Goal: Book appointment/travel/reservation

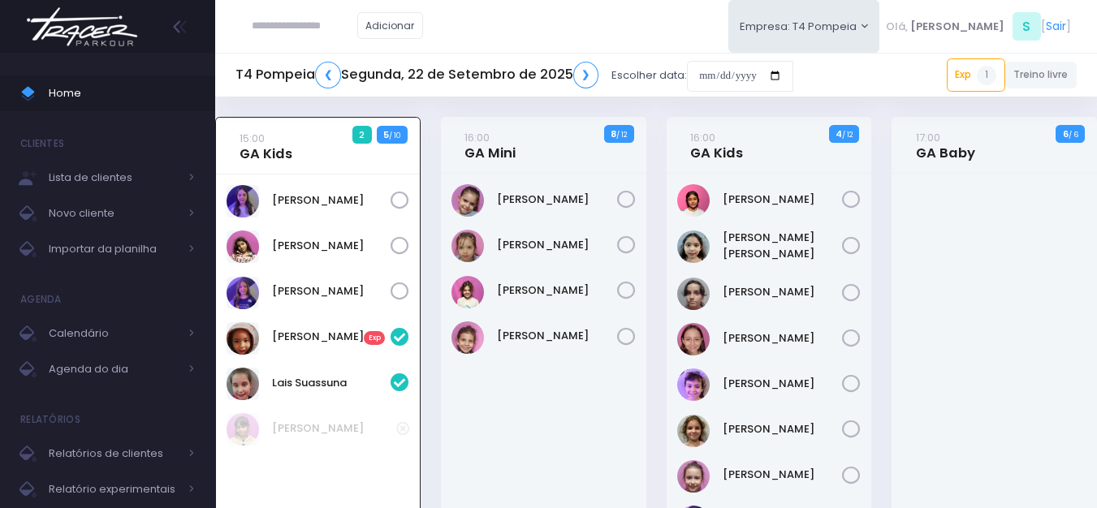
scroll to position [117, 0]
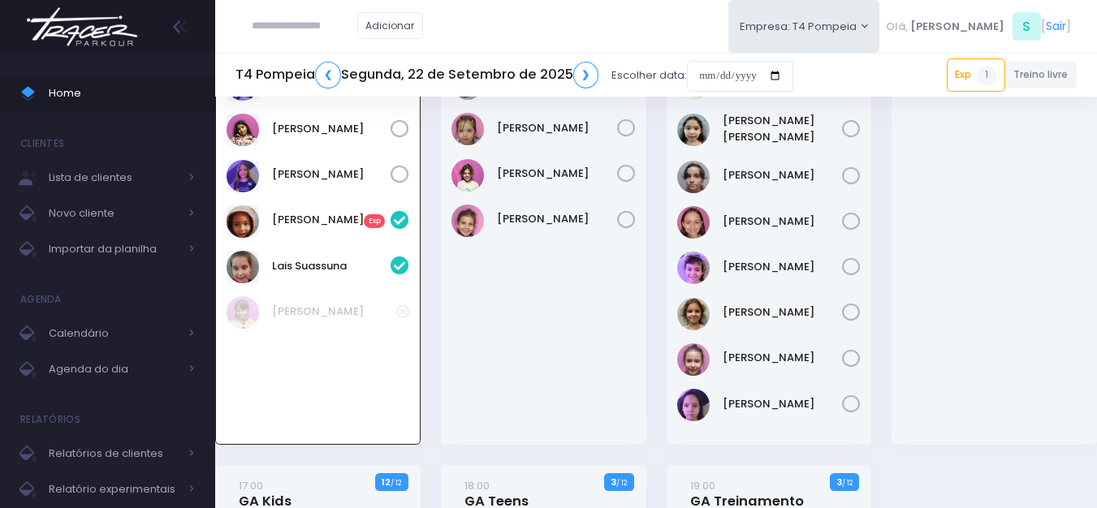
click at [95, 21] on img at bounding box center [81, 26] width 123 height 57
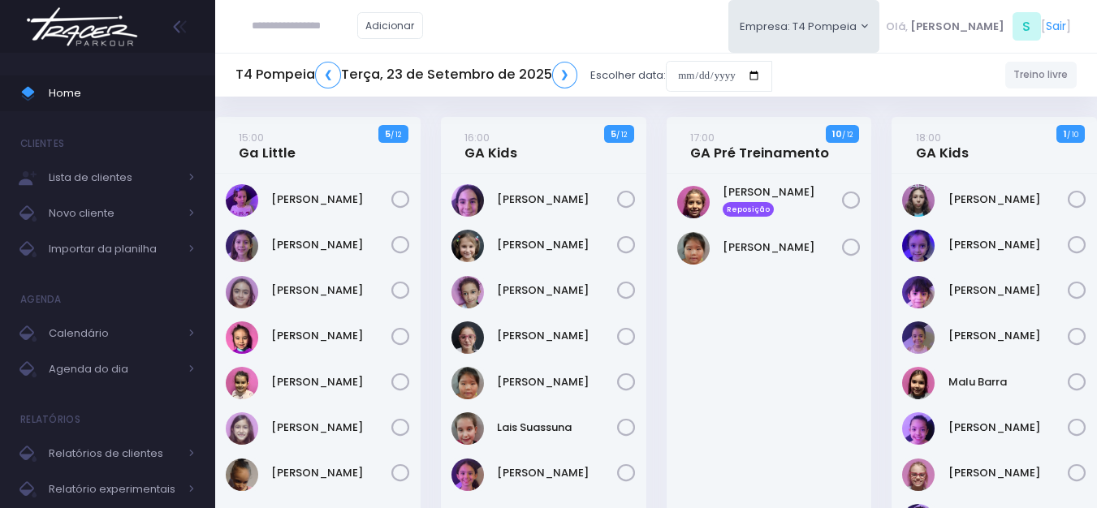
drag, startPoint x: 365, startPoint y: 135, endPoint x: 417, endPoint y: 131, distance: 52.9
click at [417, 131] on div "15:00 Ga Little 5 / 12" at bounding box center [317, 145] width 205 height 57
click at [422, 128] on div "15:00 Ga Little 5 / 12" at bounding box center [318, 371] width 226 height 509
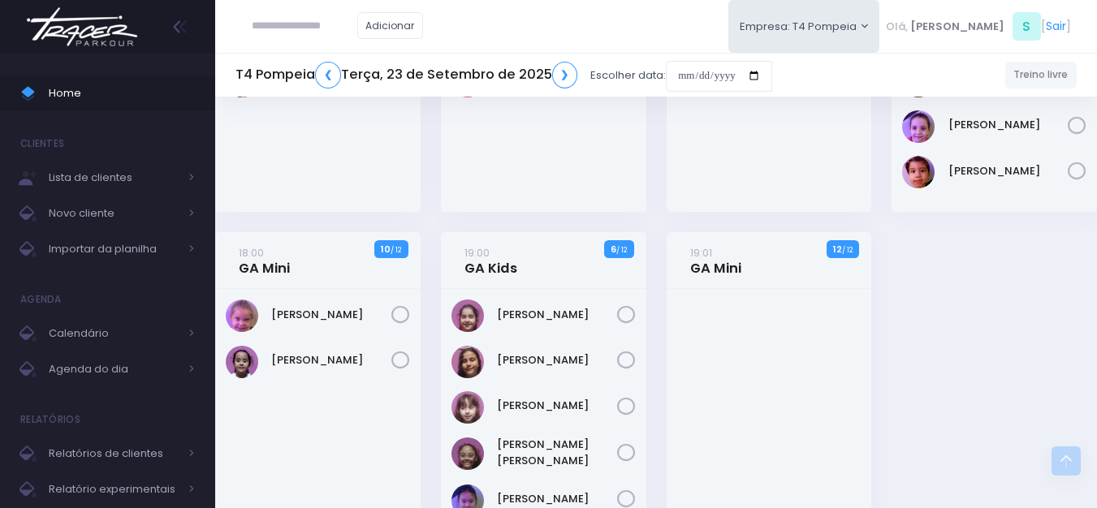
scroll to position [487, 0]
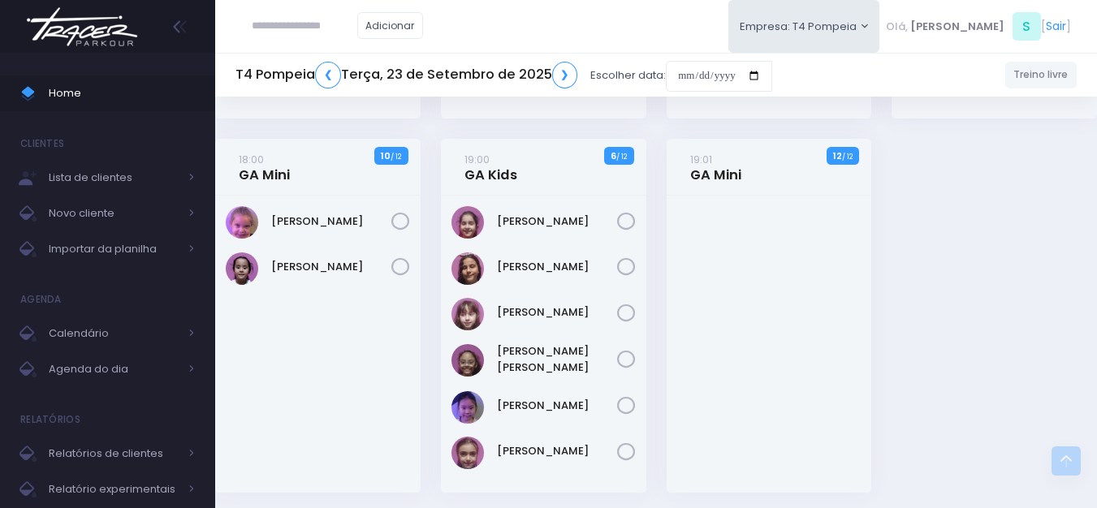
click at [293, 30] on input "text" at bounding box center [305, 26] width 106 height 31
